Goal: Information Seeking & Learning: Learn about a topic

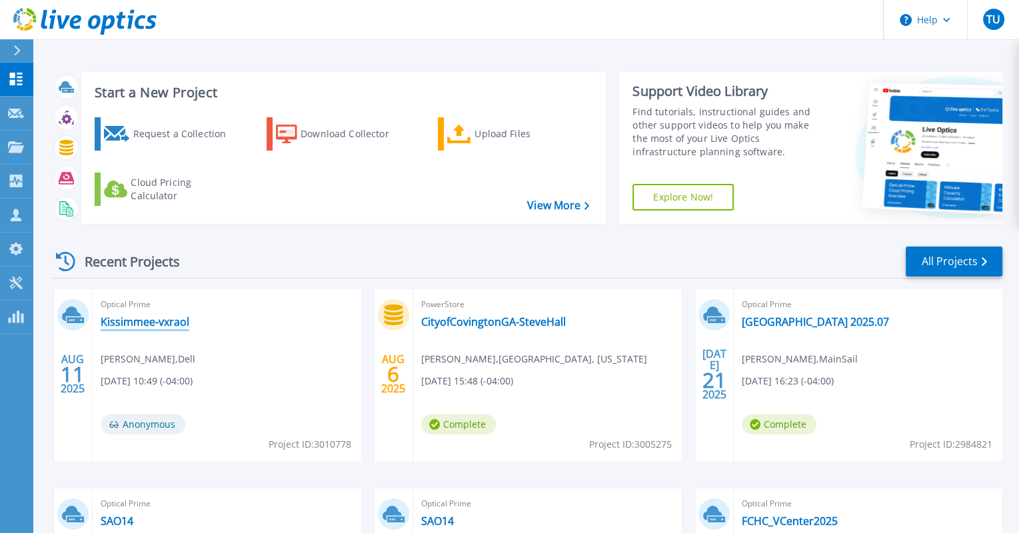
click at [165, 322] on link "Kissimmee-vxraol" at bounding box center [145, 321] width 89 height 13
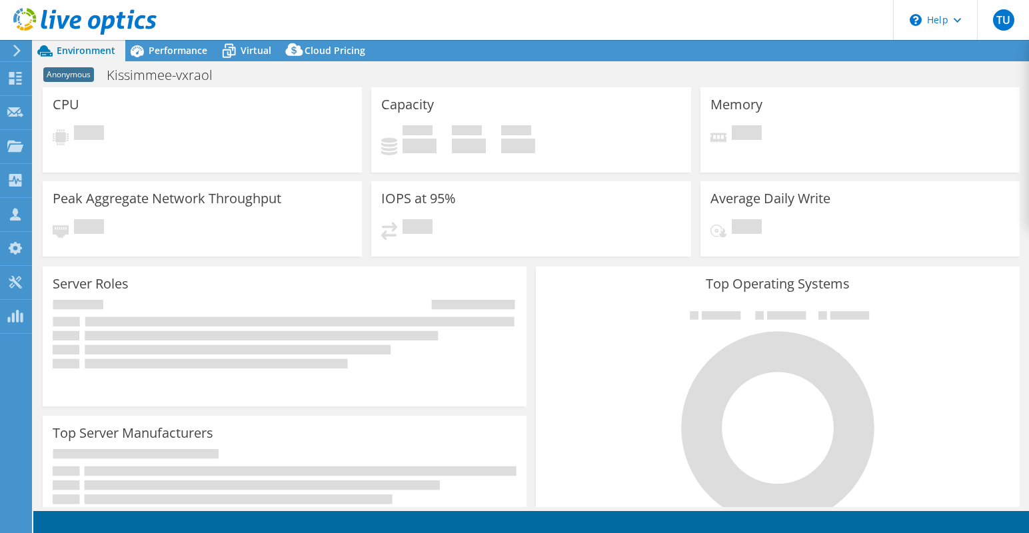
select select "USD"
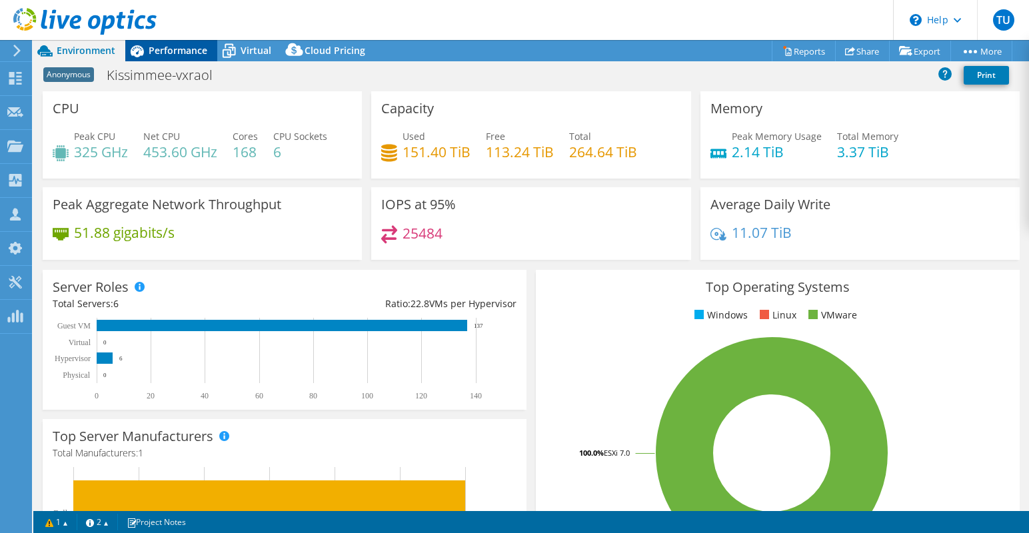
click at [191, 52] on span "Performance" at bounding box center [178, 50] width 59 height 13
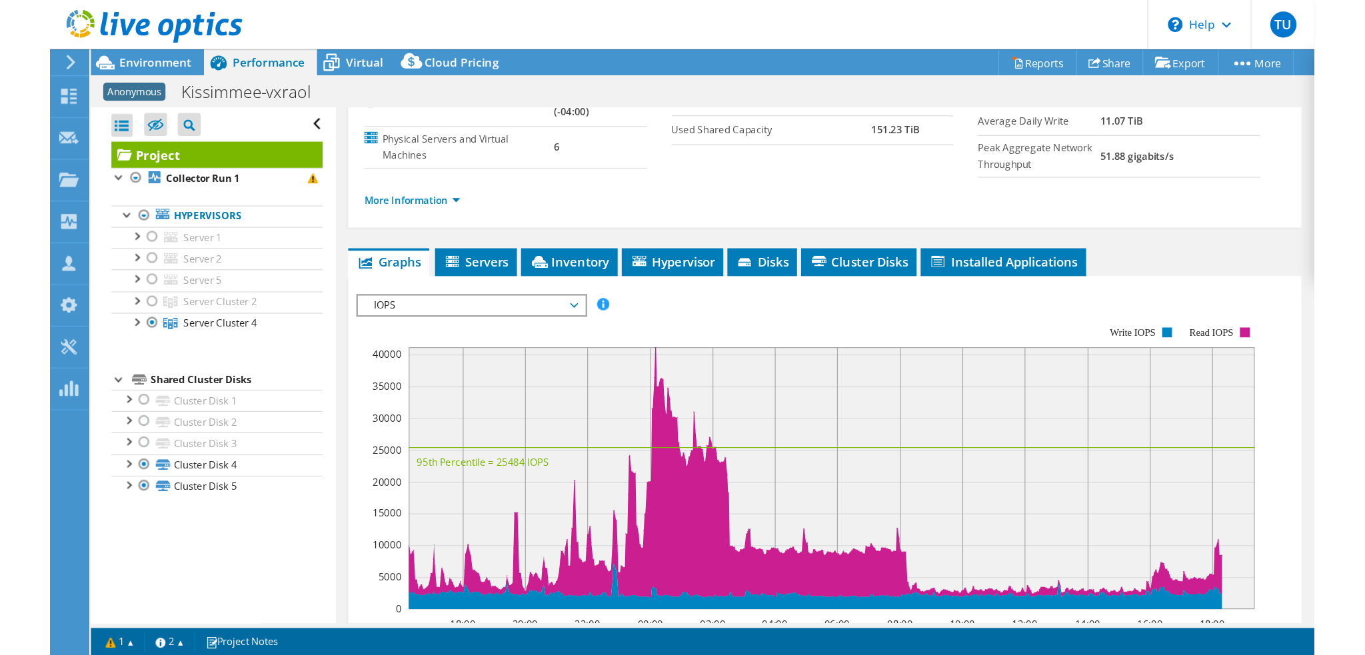
scroll to position [133, 0]
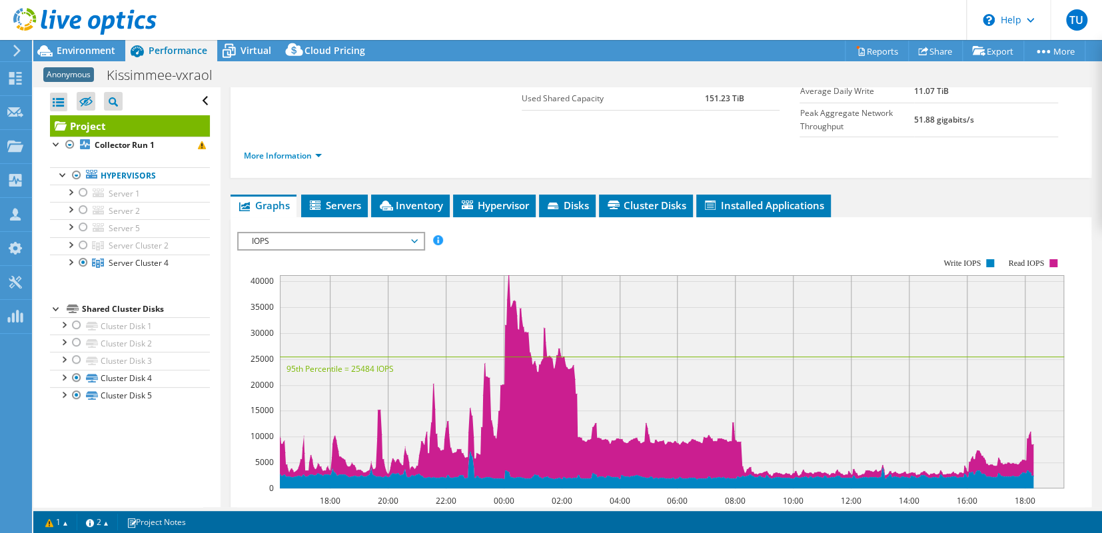
click at [89, 463] on div "Open All Close All Hide Excluded Nodes Project Tree Filter" at bounding box center [126, 297] width 187 height 420
click at [339, 233] on span "IOPS" at bounding box center [330, 241] width 171 height 16
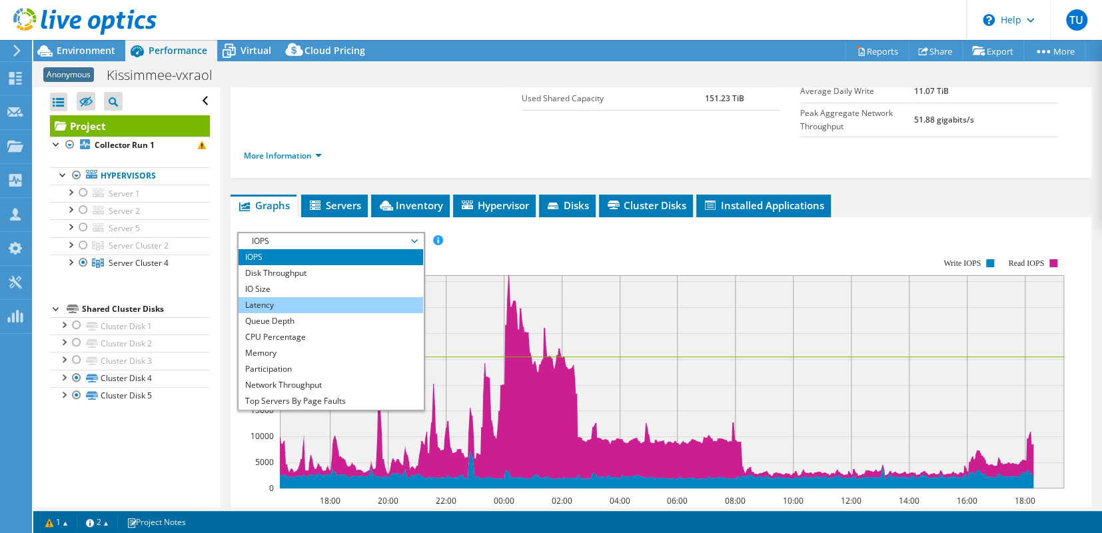
click at [297, 297] on li "Latency" at bounding box center [331, 305] width 185 height 16
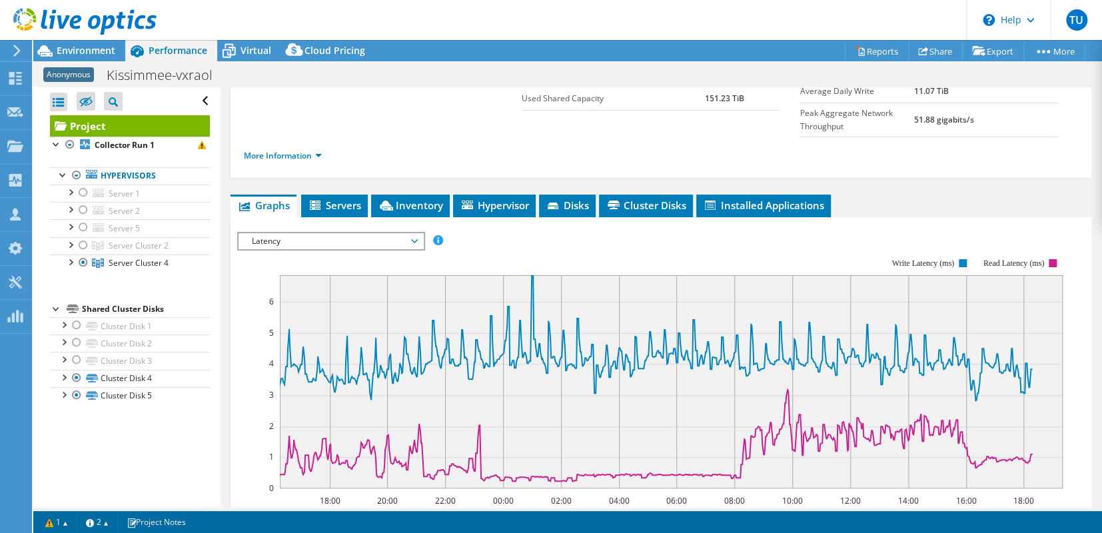
click at [161, 452] on div "Open All Close All Hide Excluded Nodes Project Tree Filter" at bounding box center [126, 297] width 187 height 420
click at [332, 232] on div "Latency IOPS Disk Throughput IO Size Latency Queue Depth CPU Percentage Memory …" at bounding box center [331, 241] width 188 height 19
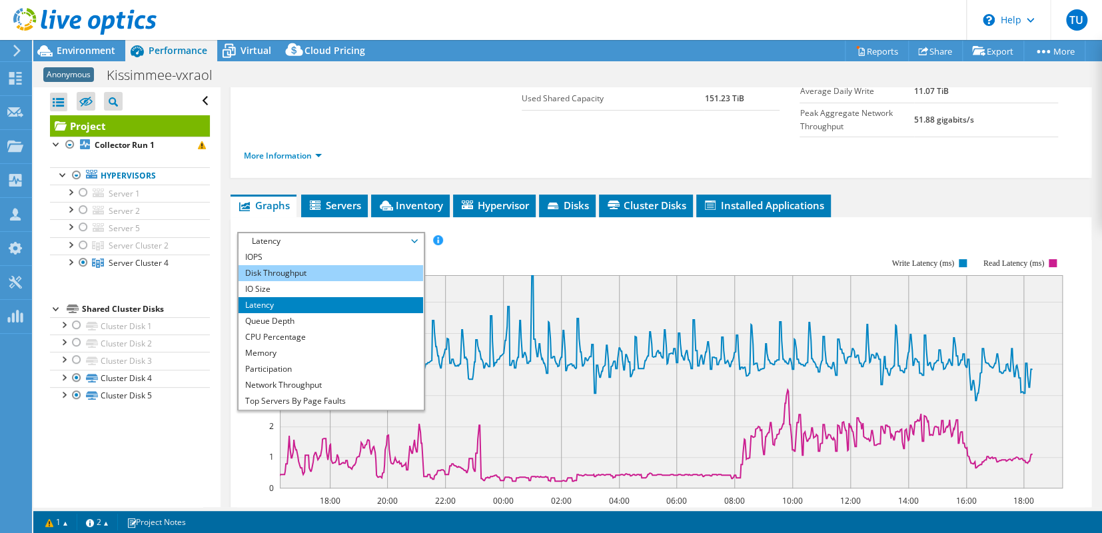
click at [311, 267] on li "Disk Throughput" at bounding box center [331, 273] width 185 height 16
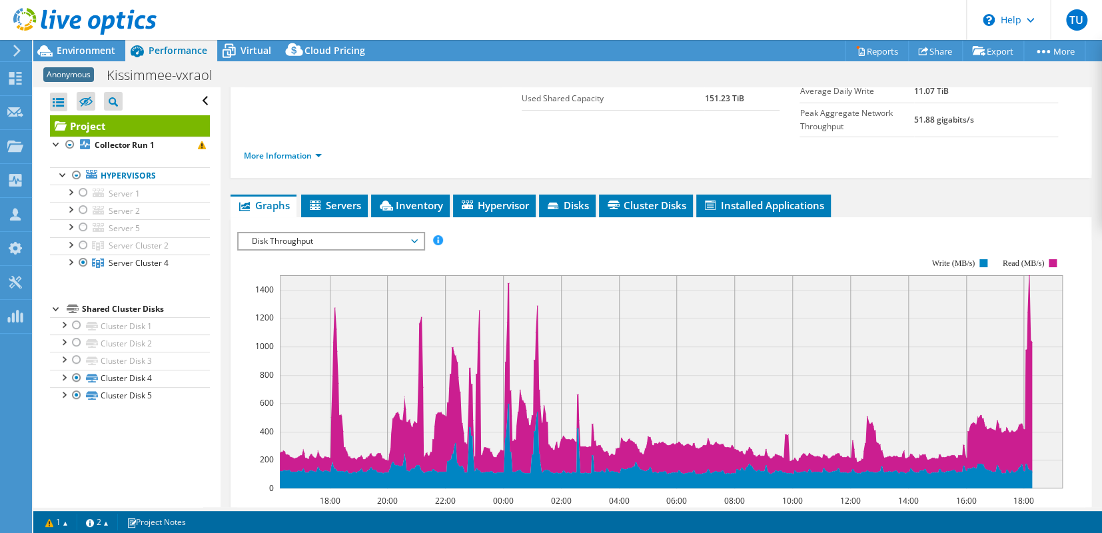
click at [155, 458] on div "Open All Close All Hide Excluded Nodes Project Tree Filter" at bounding box center [126, 297] width 187 height 420
click at [304, 233] on span "Disk Throughput" at bounding box center [330, 241] width 171 height 16
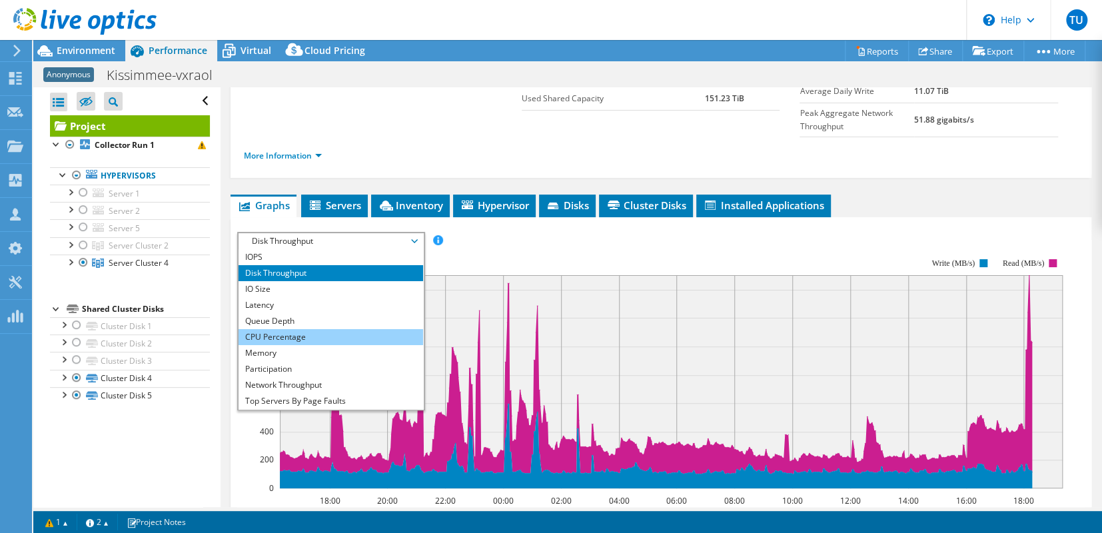
click at [272, 329] on li "CPU Percentage" at bounding box center [331, 337] width 185 height 16
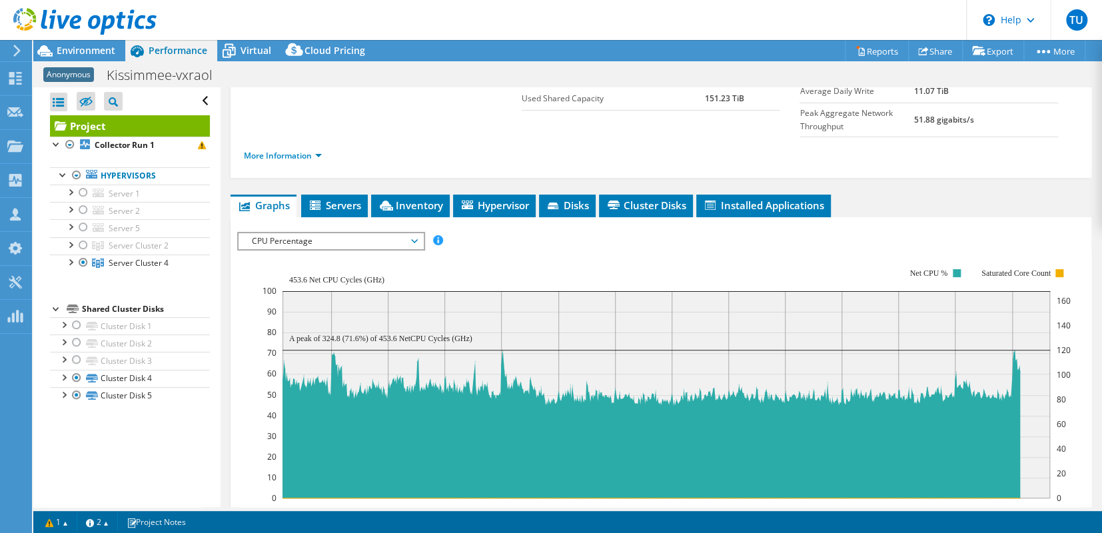
drag, startPoint x: 143, startPoint y: 473, endPoint x: 275, endPoint y: 351, distance: 179.3
click at [143, 472] on div "Open All Close All Hide Excluded Nodes Project Tree Filter" at bounding box center [126, 297] width 187 height 420
click at [306, 233] on span "CPU Percentage" at bounding box center [330, 241] width 171 height 16
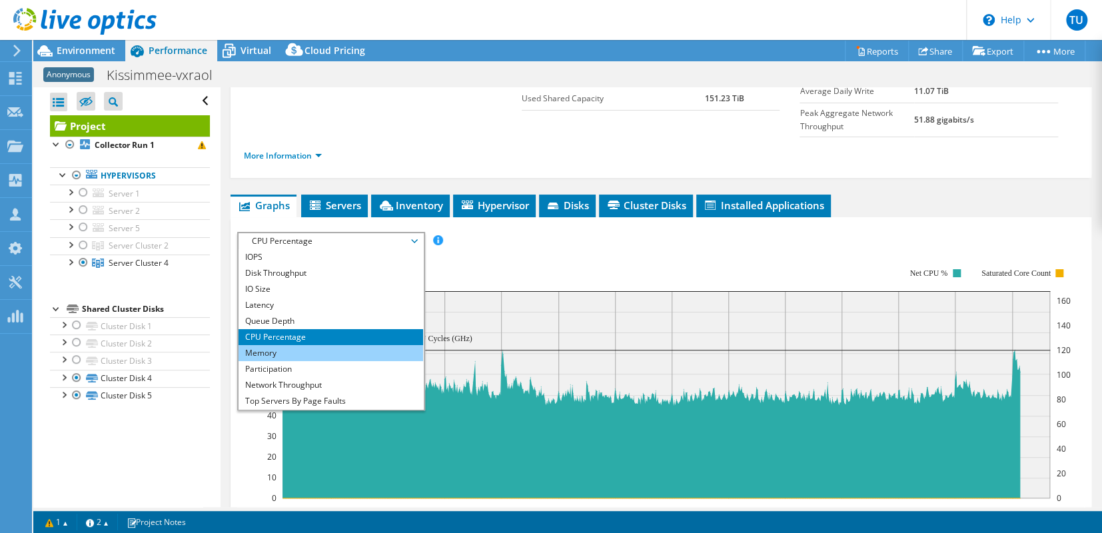
click at [291, 347] on li "Memory" at bounding box center [331, 353] width 185 height 16
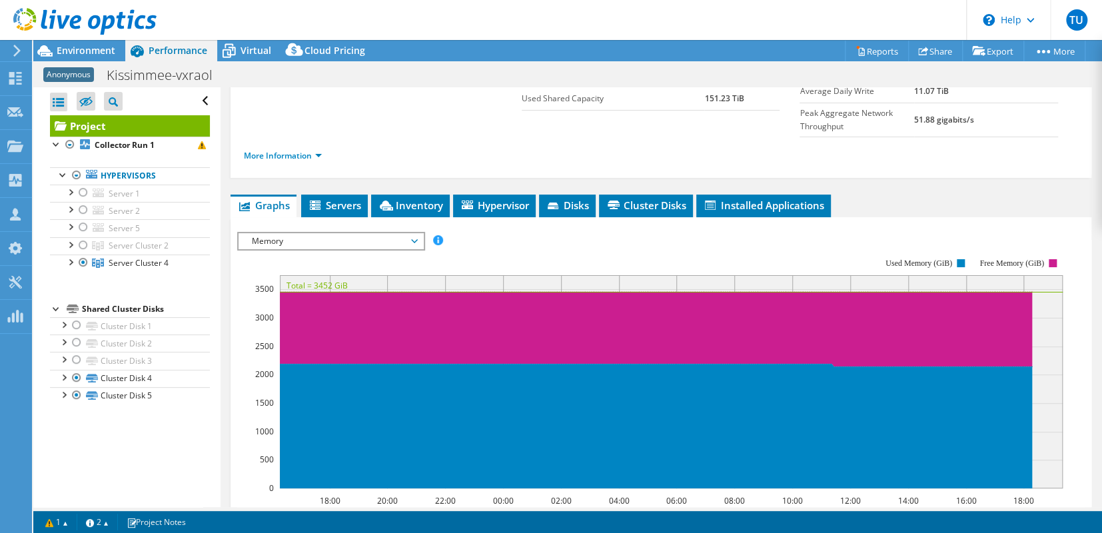
click at [131, 434] on div "Open All Close All Hide Excluded Nodes Project Tree Filter" at bounding box center [126, 297] width 187 height 420
click at [688, 240] on rect at bounding box center [650, 373] width 827 height 267
click at [325, 235] on span "Memory" at bounding box center [330, 241] width 171 height 16
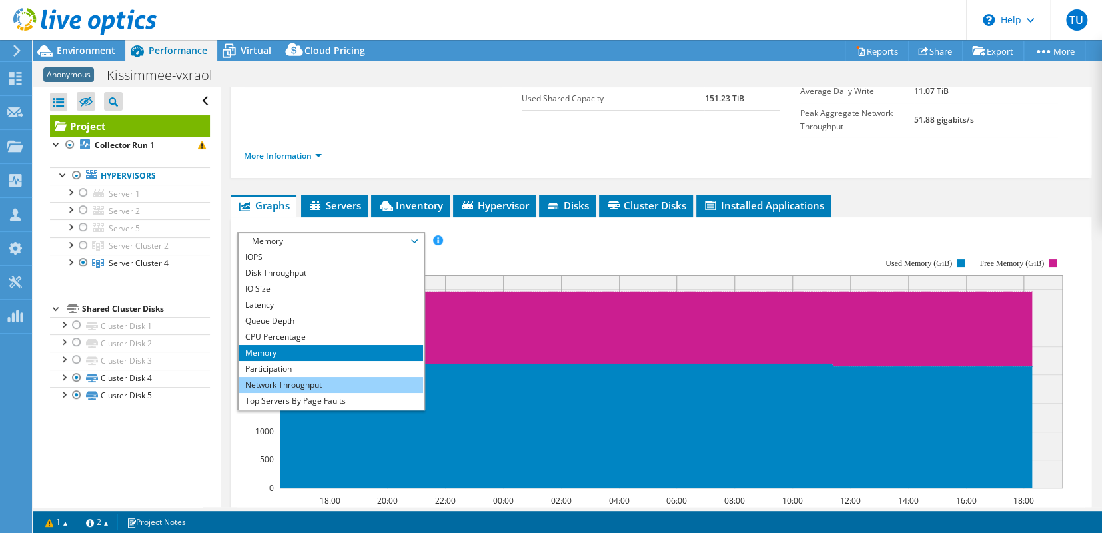
click at [293, 377] on li "Network Throughput" at bounding box center [331, 385] width 185 height 16
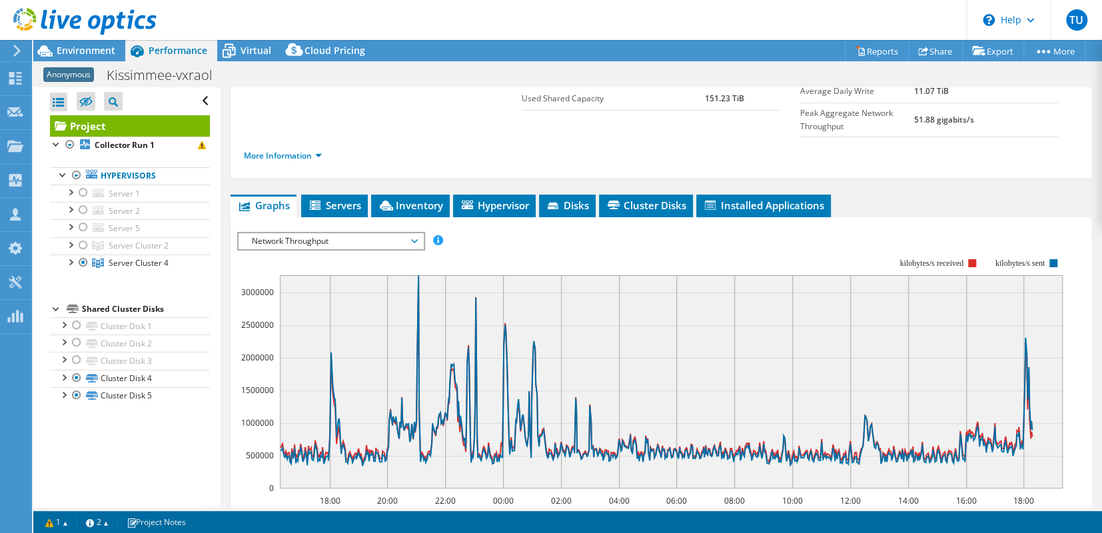
click at [523, 240] on rect at bounding box center [650, 373] width 827 height 267
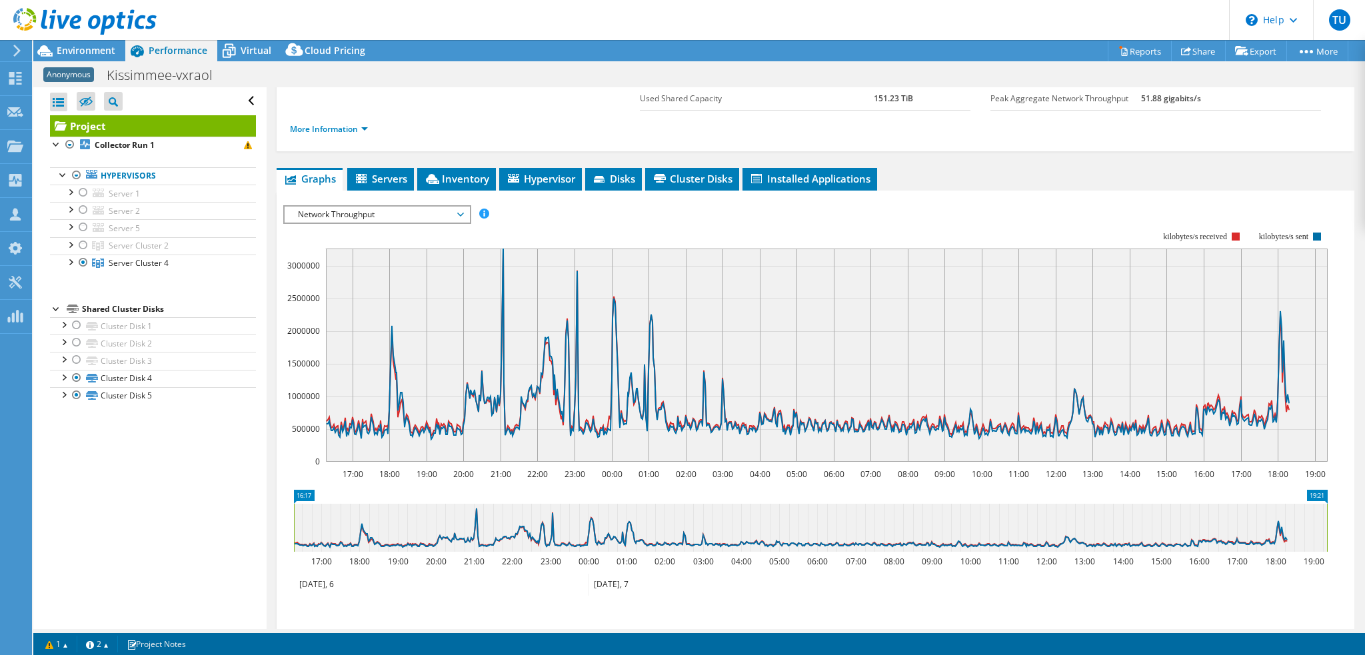
click at [142, 475] on div "Open All Close All Hide Excluded Nodes Project Tree Filter" at bounding box center [149, 358] width 233 height 542
